Goal: Information Seeking & Learning: Learn about a topic

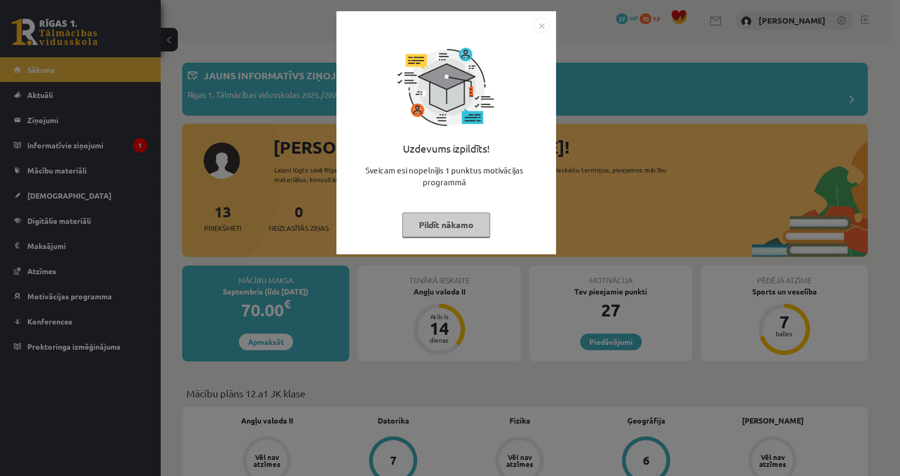
click at [420, 340] on div "Uzdevums izpildīts! Sveicam esi nopelnījis 1 punktus motivācijas programmā Pild…" at bounding box center [450, 238] width 900 height 476
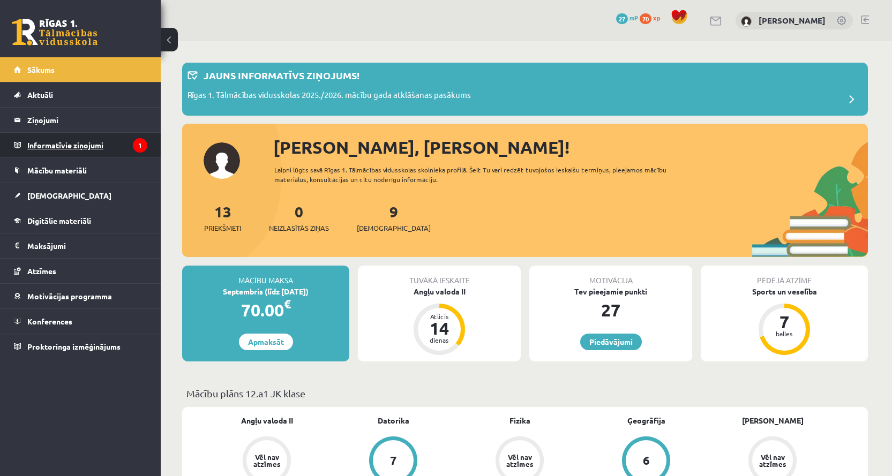
click at [94, 156] on legend "Informatīvie ziņojumi 1" at bounding box center [87, 145] width 120 height 25
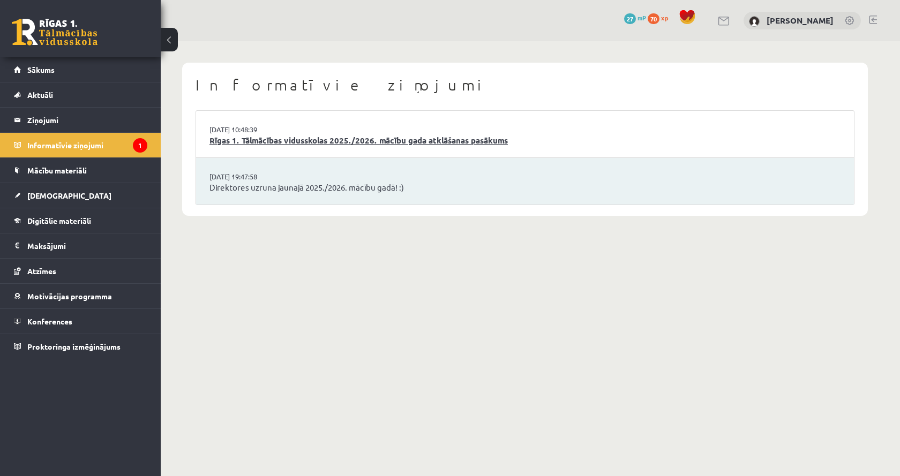
click at [311, 144] on link "Rīgas 1. Tālmācības vidusskolas 2025./2026. mācību gada atklāšanas pasākums" at bounding box center [524, 140] width 631 height 12
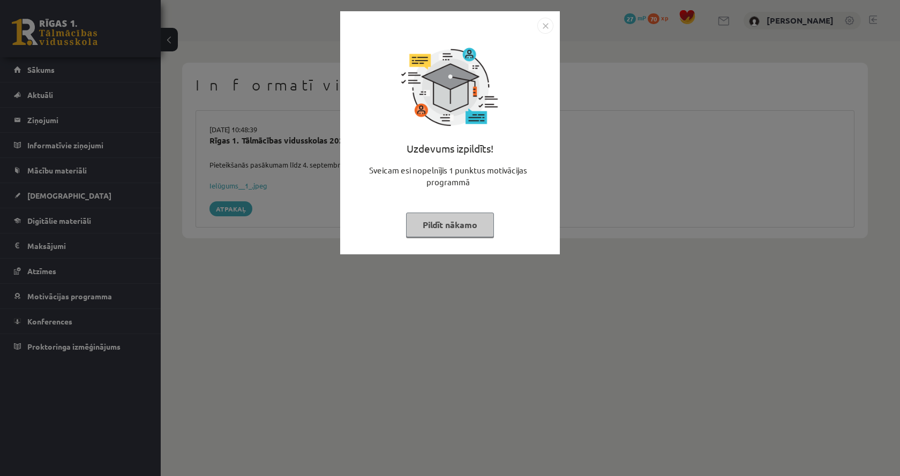
click at [425, 229] on button "Pildīt nākamo" at bounding box center [450, 225] width 88 height 25
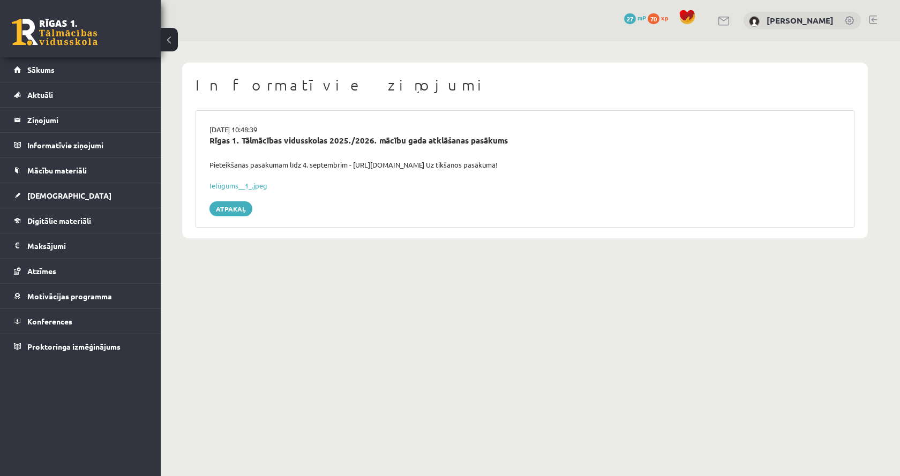
click at [244, 189] on div "Ielūgums__1_.jpeg" at bounding box center [524, 185] width 631 height 11
click at [245, 188] on link "Ielūgums__1_.jpeg" at bounding box center [238, 185] width 58 height 9
click at [79, 121] on legend "Ziņojumi 0" at bounding box center [87, 120] width 120 height 25
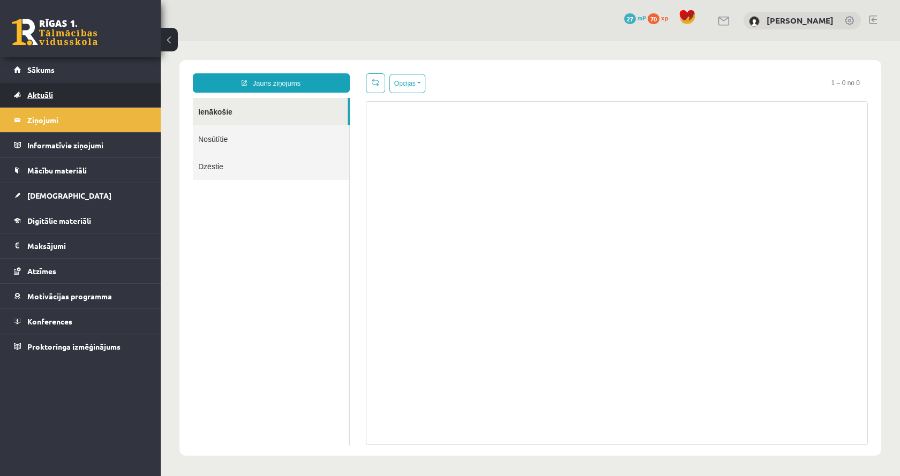
click at [77, 84] on link "Aktuāli" at bounding box center [80, 94] width 133 height 25
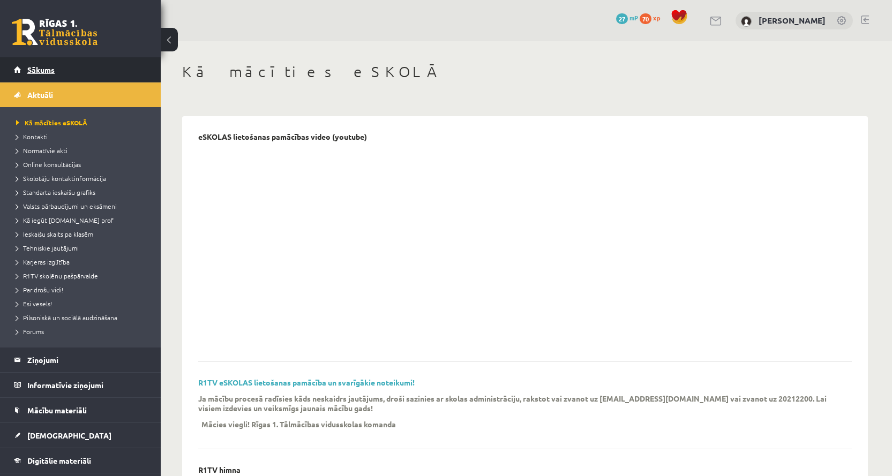
click at [76, 73] on link "Sākums" at bounding box center [80, 69] width 133 height 25
